Goal: Information Seeking & Learning: Find specific fact

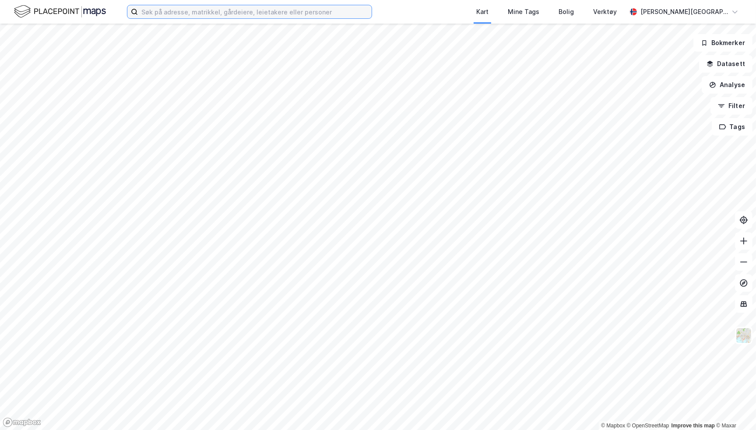
click at [168, 9] on input at bounding box center [255, 11] width 234 height 13
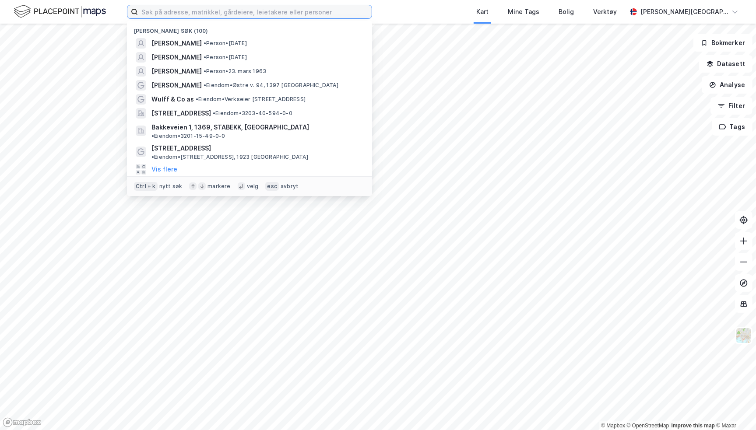
paste input "Synøve April [PERSON_NAME]"
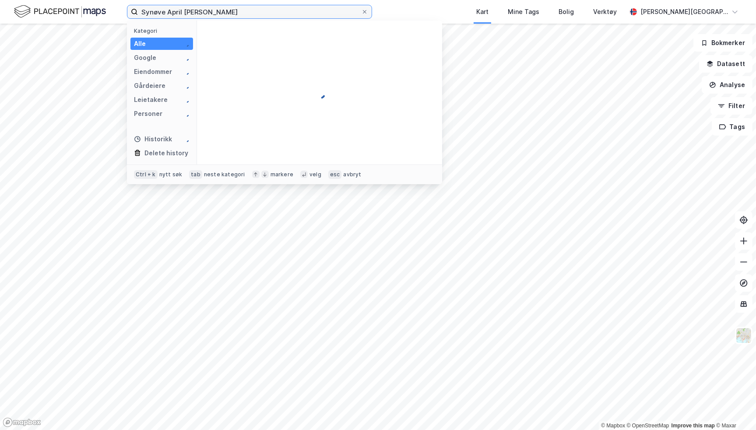
type input "Synøve April [PERSON_NAME]"
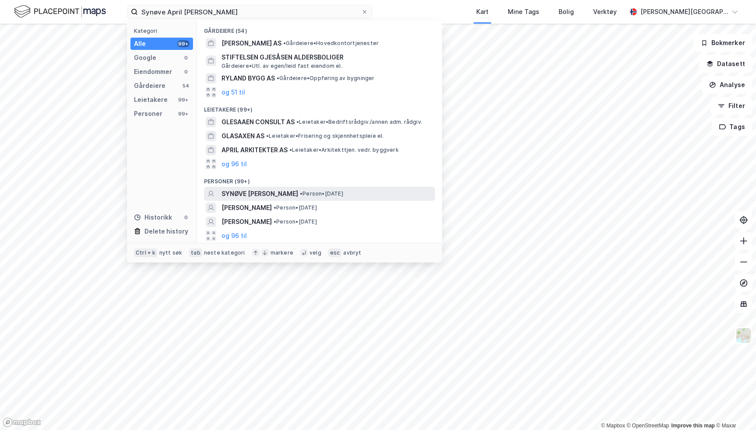
click at [269, 192] on span "SYNØVE [PERSON_NAME]" at bounding box center [260, 194] width 77 height 11
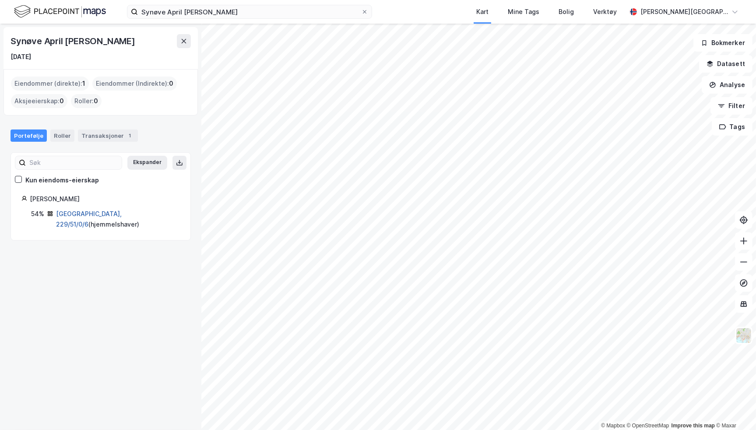
click at [73, 213] on link "[GEOGRAPHIC_DATA], 229/51/0/6" at bounding box center [89, 219] width 66 height 18
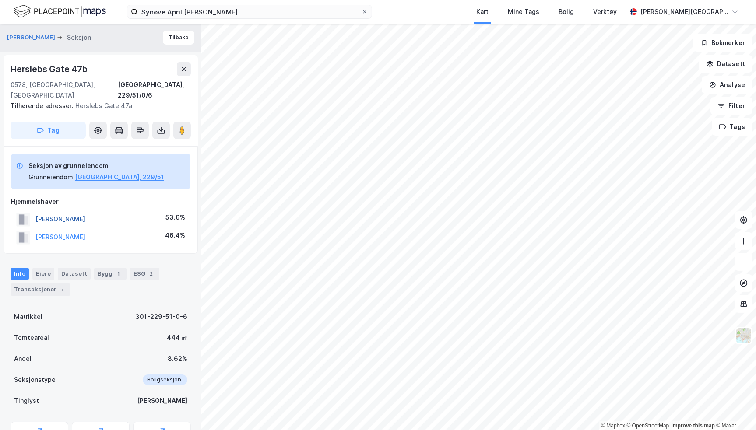
click at [0, 0] on button "[PERSON_NAME]" at bounding box center [0, 0] width 0 height 0
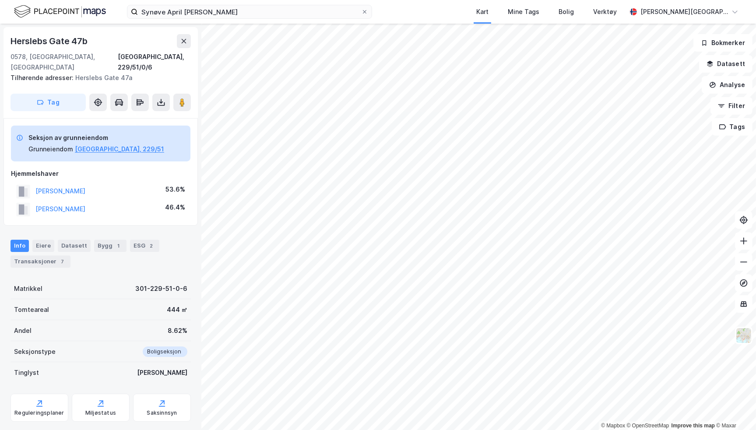
click at [74, 204] on div "[PERSON_NAME]" at bounding box center [60, 209] width 50 height 11
click at [0, 0] on button "[PERSON_NAME]" at bounding box center [0, 0] width 0 height 0
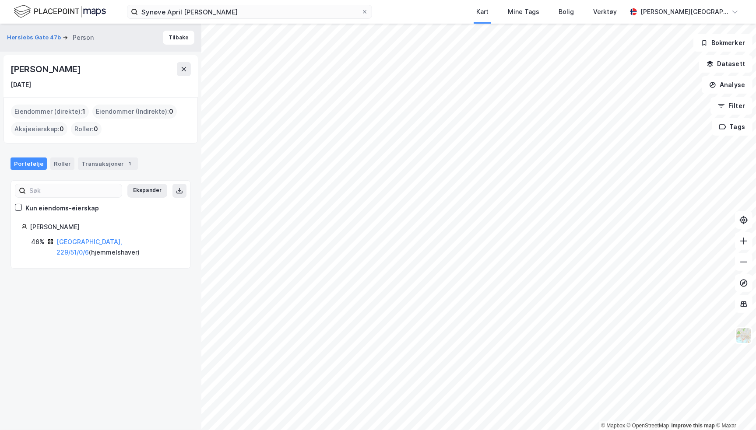
drag, startPoint x: 12, startPoint y: 68, endPoint x: 112, endPoint y: 73, distance: 99.9
click at [82, 73] on div "[PERSON_NAME]" at bounding box center [47, 69] width 72 height 14
copy div "[PERSON_NAME]"
